Goal: Transaction & Acquisition: Purchase product/service

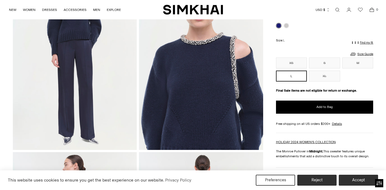
scroll to position [100, 0]
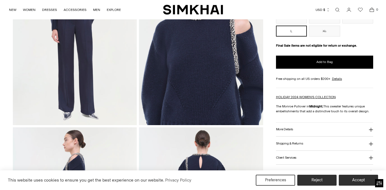
click at [312, 132] on button "More Details" at bounding box center [324, 130] width 97 height 14
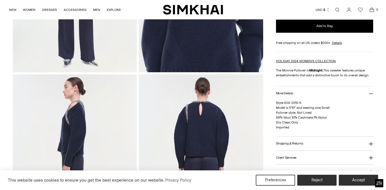
scroll to position [159, 0]
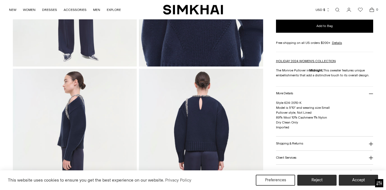
click at [297, 143] on h3 "Shipping & Returns" at bounding box center [289, 144] width 27 height 4
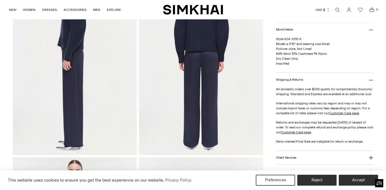
scroll to position [273, 0]
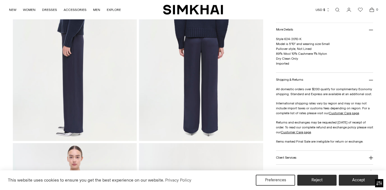
click at [287, 158] on h3 "Client Services" at bounding box center [286, 158] width 21 height 4
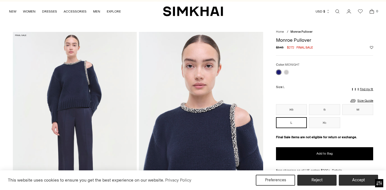
scroll to position [8, 0]
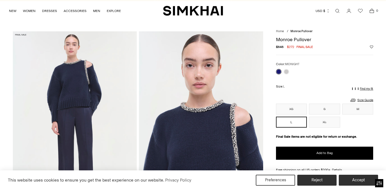
click at [85, 86] on img at bounding box center [75, 124] width 124 height 186
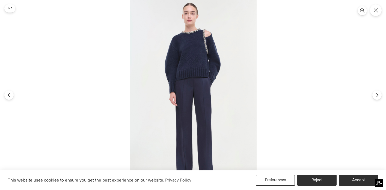
click at [179, 59] on img at bounding box center [193, 95] width 127 height 190
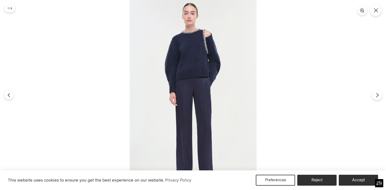
click at [376, 96] on icon "Next" at bounding box center [376, 95] width 5 height 5
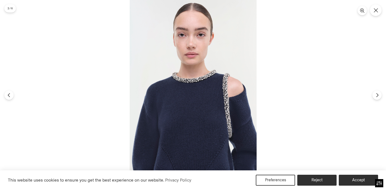
click at [204, 83] on img at bounding box center [193, 95] width 127 height 190
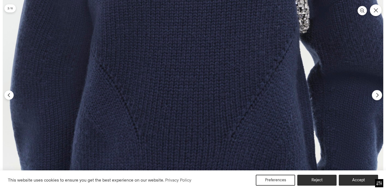
click at [378, 98] on button "Next" at bounding box center [376, 95] width 10 height 10
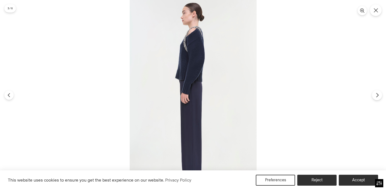
click at [375, 96] on icon "Next" at bounding box center [376, 95] width 5 height 5
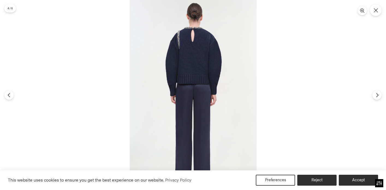
click at [191, 40] on img at bounding box center [193, 95] width 127 height 190
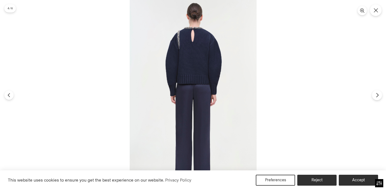
click at [375, 98] on button "Next" at bounding box center [376, 95] width 10 height 10
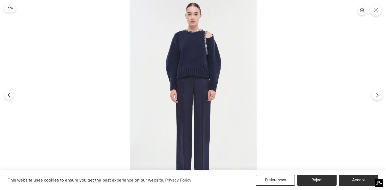
click at [376, 94] on icon "Next" at bounding box center [376, 95] width 5 height 5
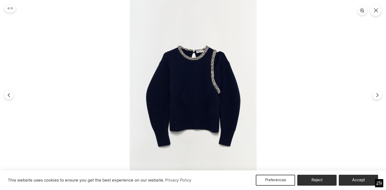
click at [193, 76] on img at bounding box center [193, 95] width 127 height 190
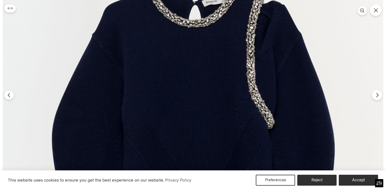
click at [377, 99] on button "Next" at bounding box center [376, 95] width 10 height 10
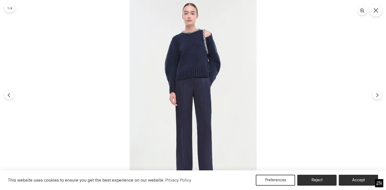
click at [375, 10] on icon "Close" at bounding box center [375, 10] width 5 height 5
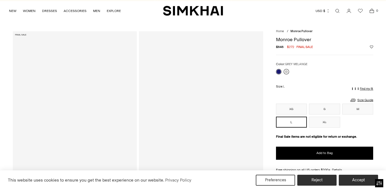
click at [287, 71] on link at bounding box center [285, 71] width 5 height 5
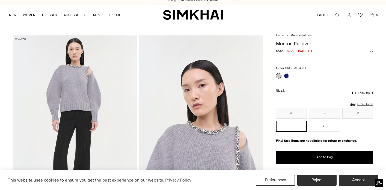
scroll to position [4, 0]
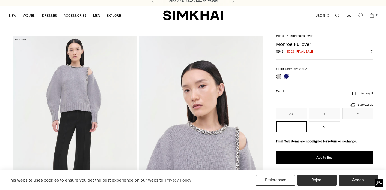
click at [76, 92] on img at bounding box center [75, 129] width 124 height 186
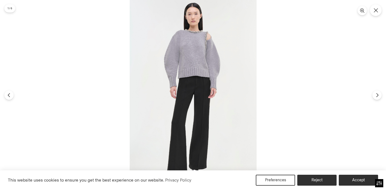
click at [183, 64] on img at bounding box center [193, 95] width 127 height 190
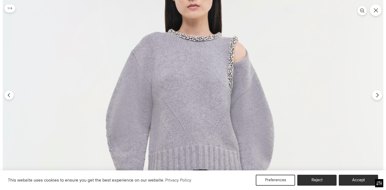
click at [376, 94] on icon "Next" at bounding box center [376, 95] width 5 height 5
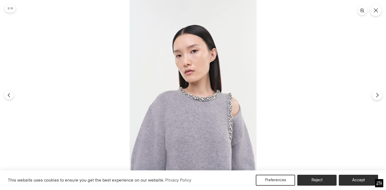
click at [376, 97] on button "Next" at bounding box center [376, 95] width 10 height 10
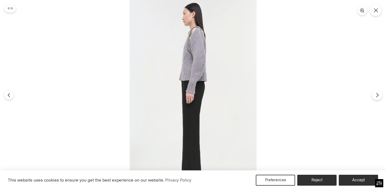
click at [376, 97] on button "Next" at bounding box center [376, 95] width 10 height 10
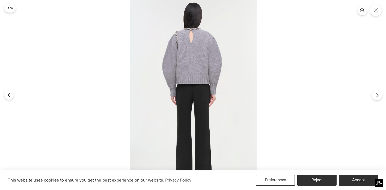
click at [376, 97] on button "Next" at bounding box center [376, 95] width 10 height 10
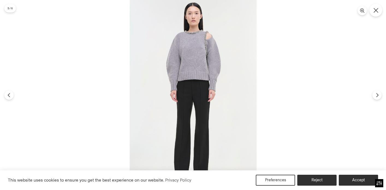
click at [378, 11] on button "Close" at bounding box center [375, 10] width 13 height 13
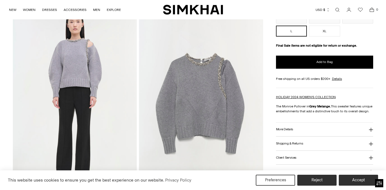
scroll to position [408, 0]
click at [199, 92] on img at bounding box center [201, 101] width 124 height 186
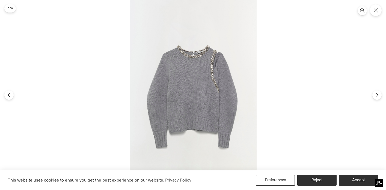
click at [205, 82] on img at bounding box center [193, 95] width 127 height 190
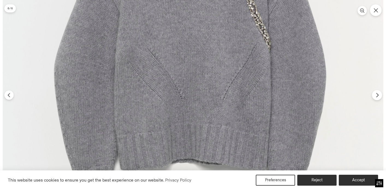
click at [376, 94] on icon "Next" at bounding box center [376, 95] width 5 height 5
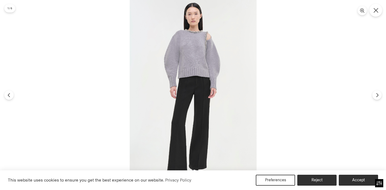
click at [377, 8] on icon "Close" at bounding box center [375, 10] width 5 height 5
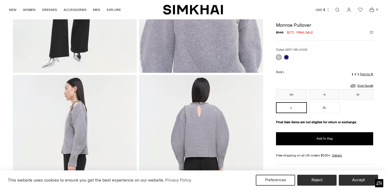
scroll to position [152, 0]
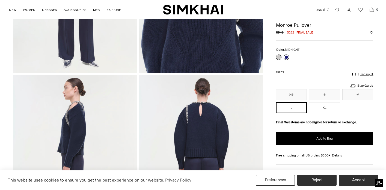
click at [288, 57] on link at bounding box center [285, 57] width 5 height 5
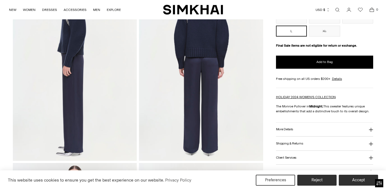
scroll to position [253, 0]
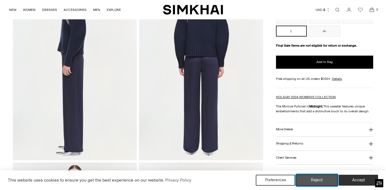
click at [314, 182] on button "Reject" at bounding box center [317, 179] width 42 height 11
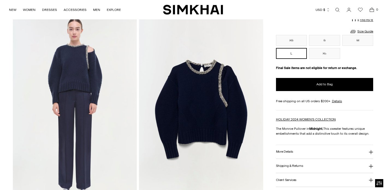
scroll to position [401, 0]
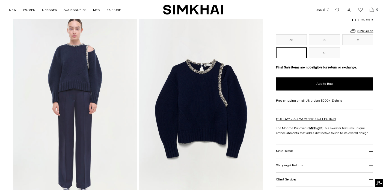
click at [297, 154] on button "More Details" at bounding box center [324, 152] width 97 height 14
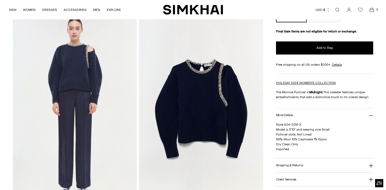
click at [312, 161] on button "Shipping & Returns" at bounding box center [324, 166] width 97 height 14
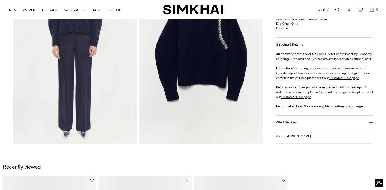
scroll to position [473, 0]
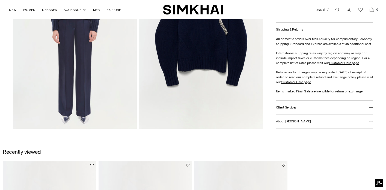
click at [299, 109] on button "Client Services" at bounding box center [324, 108] width 97 height 14
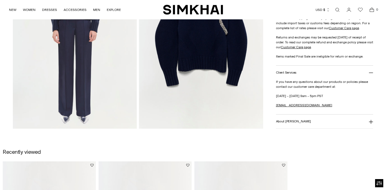
click at [299, 123] on button "About [PERSON_NAME]" at bounding box center [324, 122] width 97 height 14
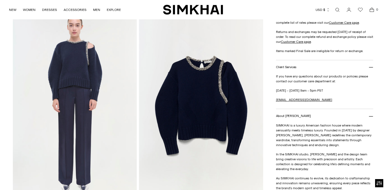
scroll to position [366, 0]
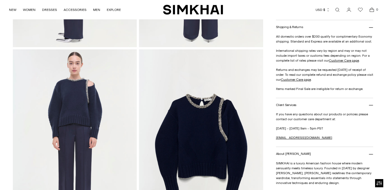
click at [80, 102] on img at bounding box center [75, 142] width 124 height 186
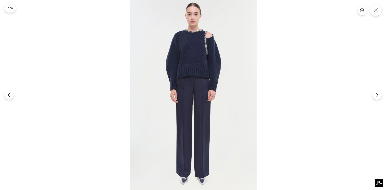
click at [185, 61] on img at bounding box center [193, 95] width 127 height 190
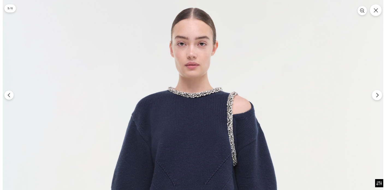
click at [375, 97] on icon "Next" at bounding box center [376, 95] width 5 height 5
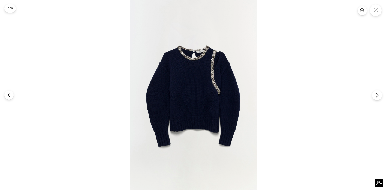
click at [375, 97] on icon "Next" at bounding box center [376, 95] width 5 height 5
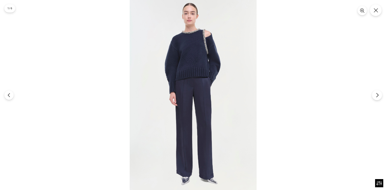
click at [375, 97] on icon "Next" at bounding box center [376, 95] width 5 height 5
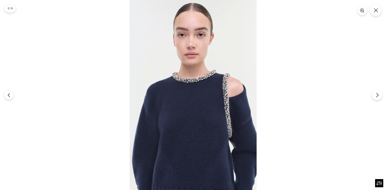
click at [375, 97] on icon "Next" at bounding box center [376, 95] width 5 height 5
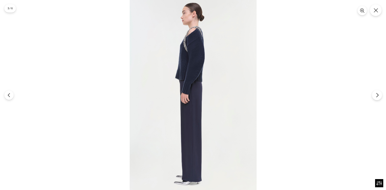
click at [375, 97] on icon "Next" at bounding box center [376, 95] width 5 height 5
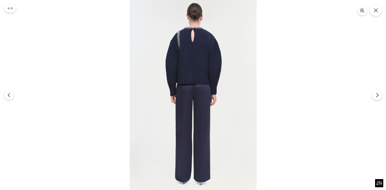
click at [375, 97] on icon "Next" at bounding box center [376, 95] width 5 height 5
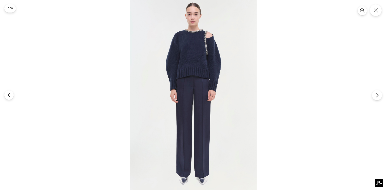
click at [375, 97] on icon "Next" at bounding box center [376, 95] width 5 height 5
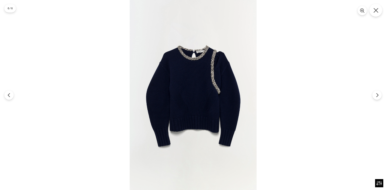
click at [375, 10] on icon "Close" at bounding box center [375, 10] width 5 height 5
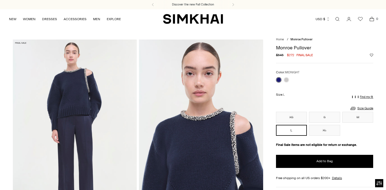
scroll to position [0, 0]
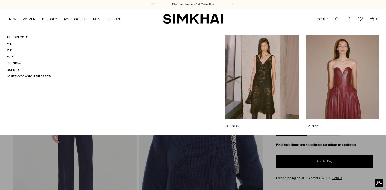
click at [51, 20] on link "DRESSES" at bounding box center [49, 19] width 15 height 12
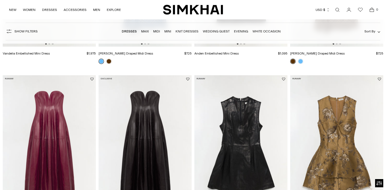
scroll to position [212, 0]
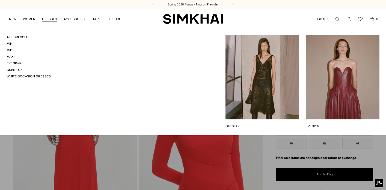
click at [48, 20] on link "DRESSES" at bounding box center [49, 19] width 15 height 12
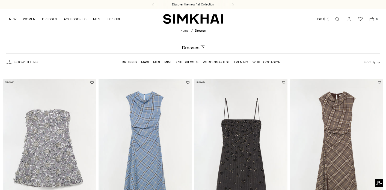
click at [30, 63] on span "Show Filters" at bounding box center [25, 62] width 23 height 4
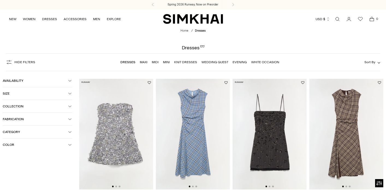
click at [48, 96] on button "Size" at bounding box center [38, 93] width 70 height 13
click at [62, 140] on div "10" at bounding box center [61, 139] width 21 height 8
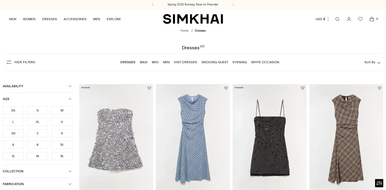
click at [14, 156] on div "12" at bounding box center [13, 156] width 21 height 8
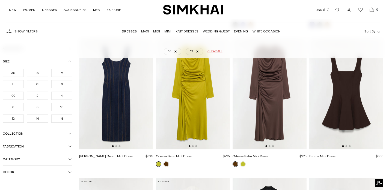
scroll to position [753, 0]
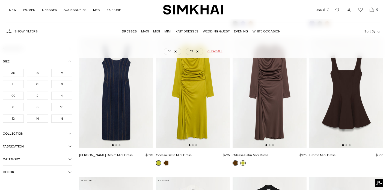
click at [243, 162] on link at bounding box center [242, 162] width 5 height 5
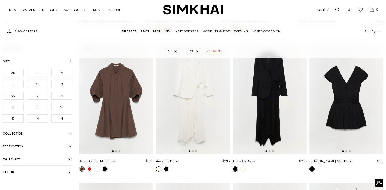
scroll to position [959, 0]
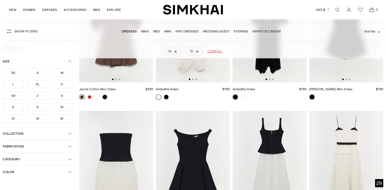
click at [38, 161] on span "Category" at bounding box center [35, 159] width 65 height 4
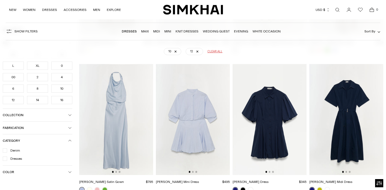
scroll to position [1592, 0]
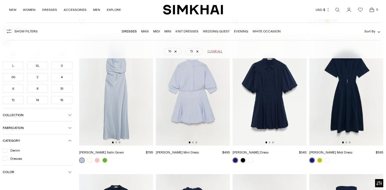
click at [342, 102] on img at bounding box center [346, 90] width 74 height 111
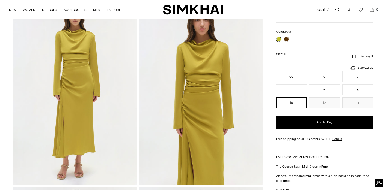
scroll to position [44, 0]
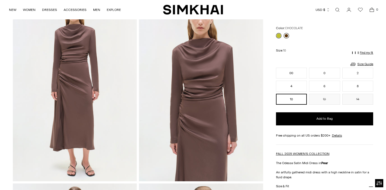
click at [286, 37] on link at bounding box center [285, 35] width 5 height 5
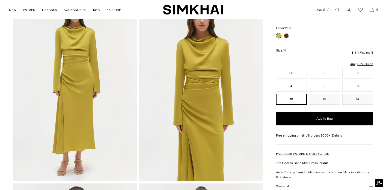
click at [190, 113] on img at bounding box center [201, 88] width 124 height 186
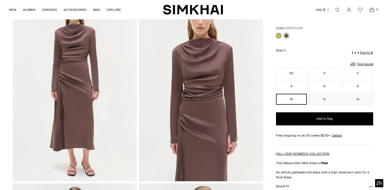
click at [287, 34] on link at bounding box center [285, 35] width 5 height 5
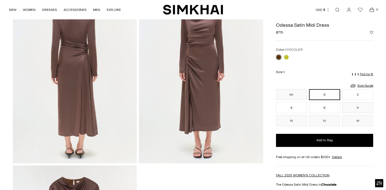
scroll to position [377, 0]
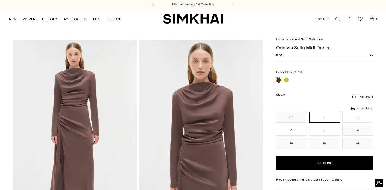
click at [195, 122] on img at bounding box center [201, 133] width 124 height 186
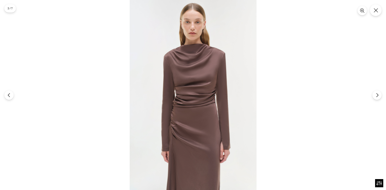
click at [187, 104] on img at bounding box center [193, 95] width 127 height 190
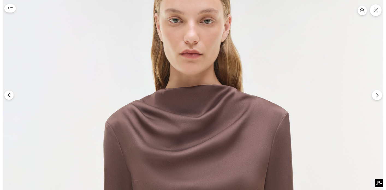
click at [376, 98] on button "Next" at bounding box center [376, 95] width 10 height 10
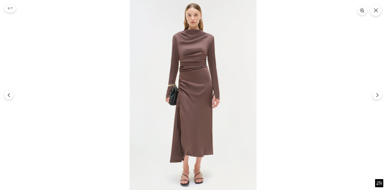
click at [181, 118] on img at bounding box center [193, 95] width 127 height 190
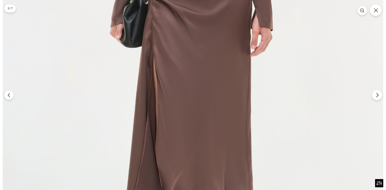
click at [377, 98] on button "Next" at bounding box center [376, 95] width 10 height 10
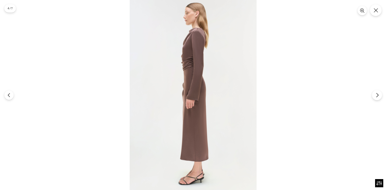
click at [377, 98] on button "Next" at bounding box center [376, 95] width 10 height 10
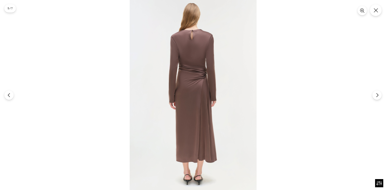
click at [191, 111] on img at bounding box center [193, 95] width 127 height 190
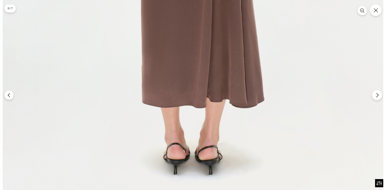
click at [379, 96] on button "Next" at bounding box center [376, 95] width 10 height 10
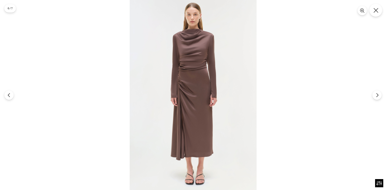
click at [376, 14] on button "Close" at bounding box center [375, 10] width 13 height 13
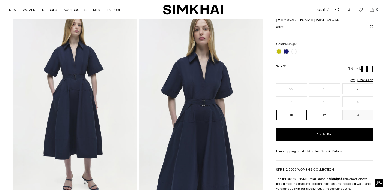
scroll to position [30, 0]
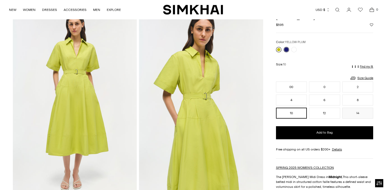
click at [278, 49] on link at bounding box center [278, 49] width 5 height 5
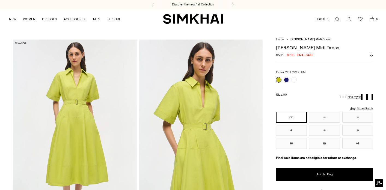
scroll to position [34, 0]
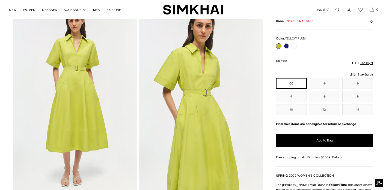
click at [80, 107] on img at bounding box center [75, 99] width 124 height 186
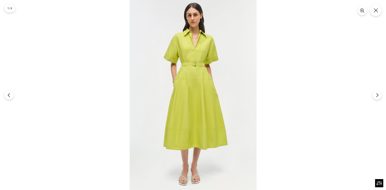
click at [189, 78] on img at bounding box center [193, 95] width 127 height 190
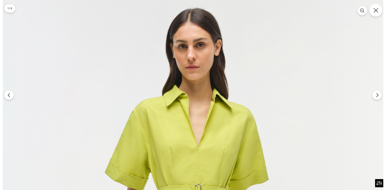
click at [378, 13] on button "Close" at bounding box center [375, 10] width 13 height 13
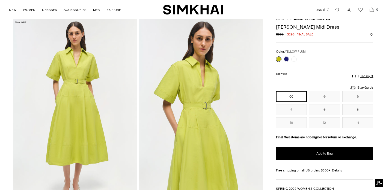
scroll to position [19, 0]
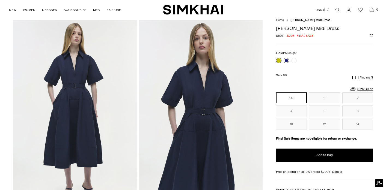
click at [286, 61] on link at bounding box center [285, 60] width 5 height 5
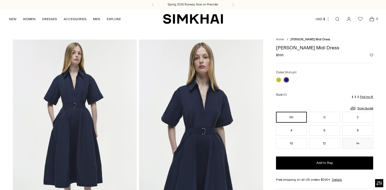
click at [199, 116] on img at bounding box center [201, 133] width 124 height 186
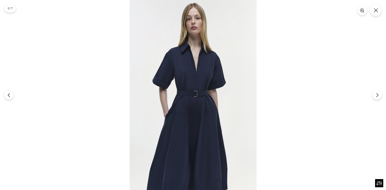
click at [193, 103] on img at bounding box center [193, 95] width 127 height 190
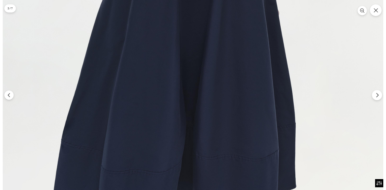
click at [377, 97] on icon "Next" at bounding box center [376, 95] width 5 height 5
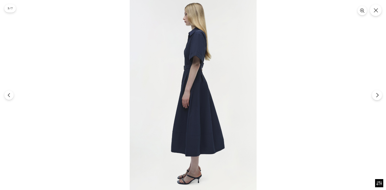
click at [377, 97] on icon "Next" at bounding box center [376, 95] width 5 height 5
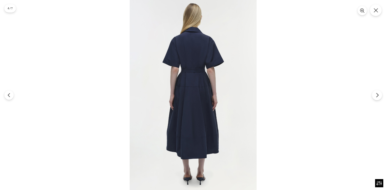
click at [377, 97] on icon "Next" at bounding box center [376, 95] width 5 height 5
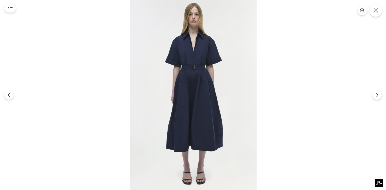
click at [375, 11] on icon "Close" at bounding box center [375, 10] width 5 height 5
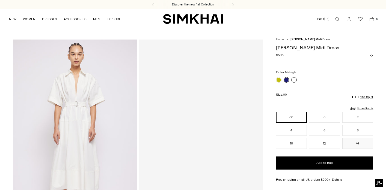
click at [294, 81] on link at bounding box center [293, 79] width 5 height 5
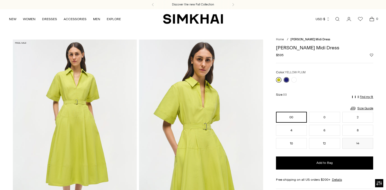
click at [276, 79] on link at bounding box center [278, 79] width 5 height 5
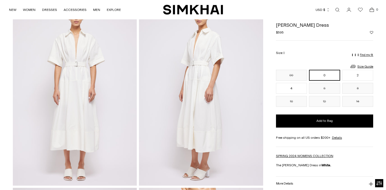
scroll to position [23, 0]
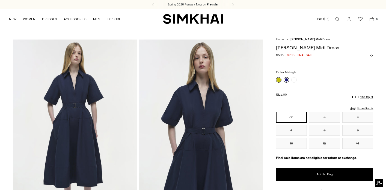
click at [285, 80] on link at bounding box center [285, 79] width 5 height 5
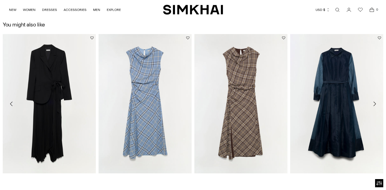
scroll to position [775, 0]
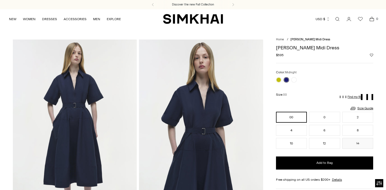
click at [197, 115] on img at bounding box center [201, 133] width 124 height 186
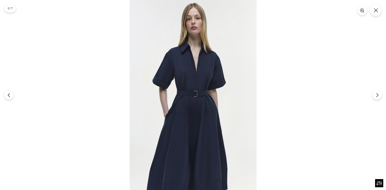
click at [197, 115] on img at bounding box center [193, 95] width 127 height 190
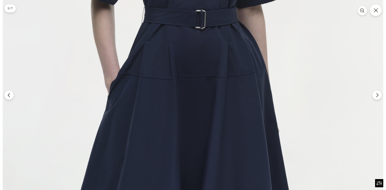
scroll to position [13, 0]
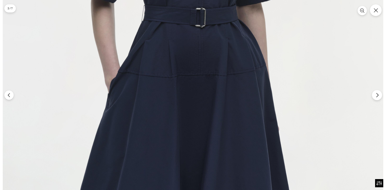
click at [379, 97] on icon "Next" at bounding box center [376, 95] width 5 height 5
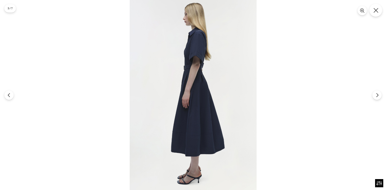
click at [375, 10] on icon "Close" at bounding box center [375, 10] width 5 height 5
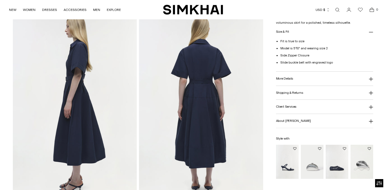
scroll to position [217, 0]
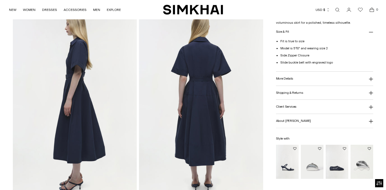
click at [290, 79] on h3 "More Details" at bounding box center [284, 79] width 17 height 4
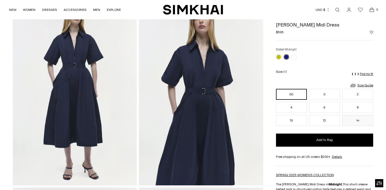
scroll to position [32, 0]
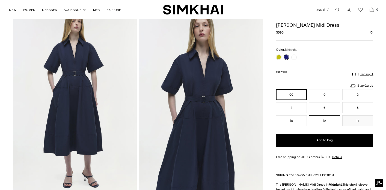
click at [326, 119] on button "12" at bounding box center [324, 120] width 31 height 11
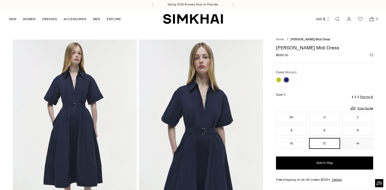
click at [201, 135] on img at bounding box center [201, 133] width 124 height 186
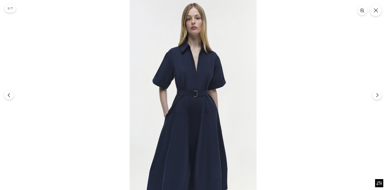
click at [197, 100] on img at bounding box center [193, 95] width 127 height 190
click at [378, 94] on icon "Next" at bounding box center [376, 95] width 5 height 5
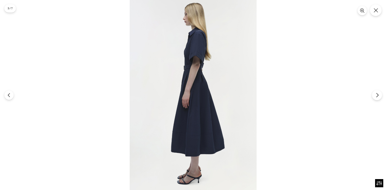
click at [378, 94] on icon "Next" at bounding box center [376, 95] width 5 height 5
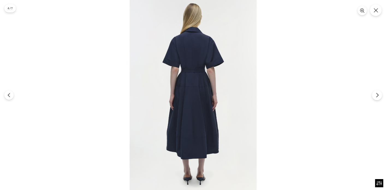
click at [377, 96] on icon "Next" at bounding box center [377, 95] width 2 height 4
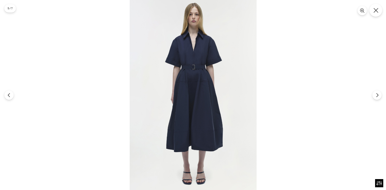
click at [375, 8] on icon "Close" at bounding box center [375, 10] width 5 height 5
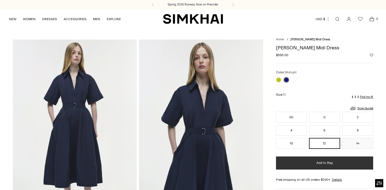
click at [321, 162] on span "Add to Bag" at bounding box center [324, 163] width 16 height 5
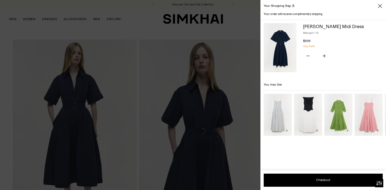
click at [380, 5] on icon "Close" at bounding box center [379, 5] width 4 height 5
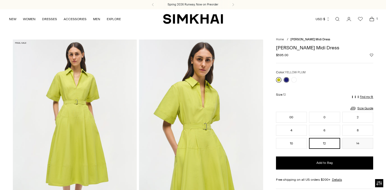
click at [277, 79] on link at bounding box center [278, 79] width 5 height 5
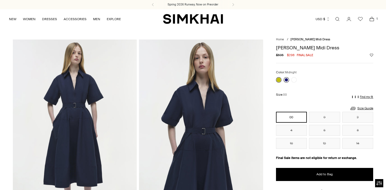
click at [285, 79] on link at bounding box center [285, 79] width 5 height 5
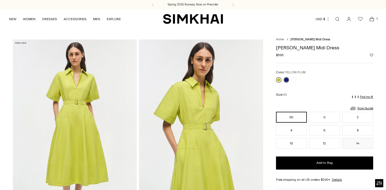
click at [276, 79] on link at bounding box center [278, 79] width 5 height 5
